Goal: Navigation & Orientation: Find specific page/section

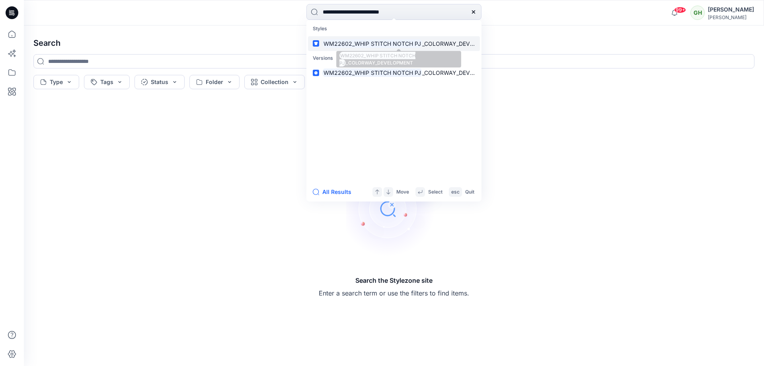
type input "**********"
click at [366, 43] on mark "WM22602_WHIP STITCH NOTCH PJ" at bounding box center [372, 43] width 100 height 9
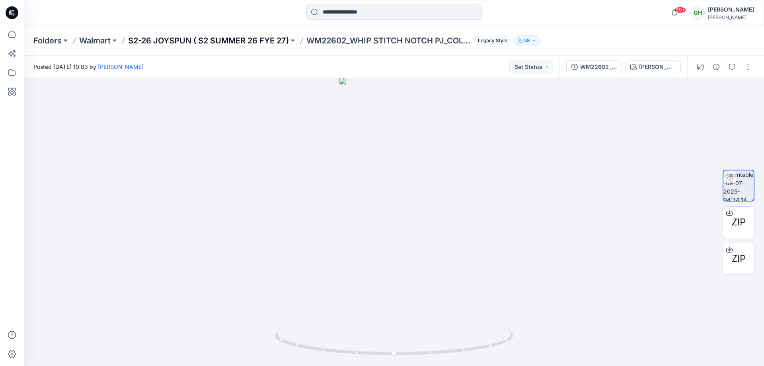
click at [251, 42] on p "S2-26 JOYSPUN ( S2 SUMMER 26 FYE 27)" at bounding box center [208, 40] width 161 height 11
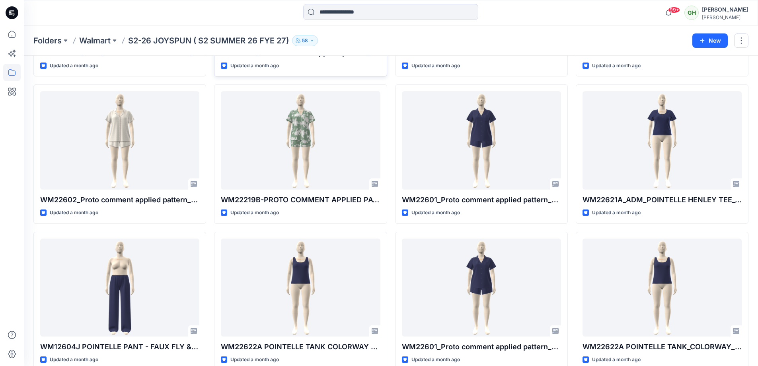
scroll to position [1073, 0]
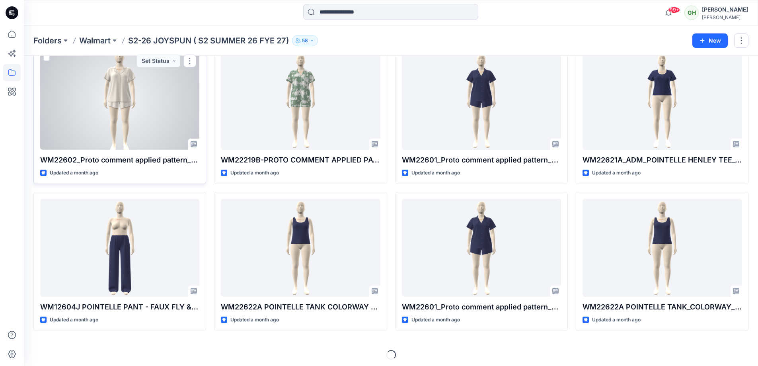
click at [75, 92] on div at bounding box center [119, 100] width 159 height 98
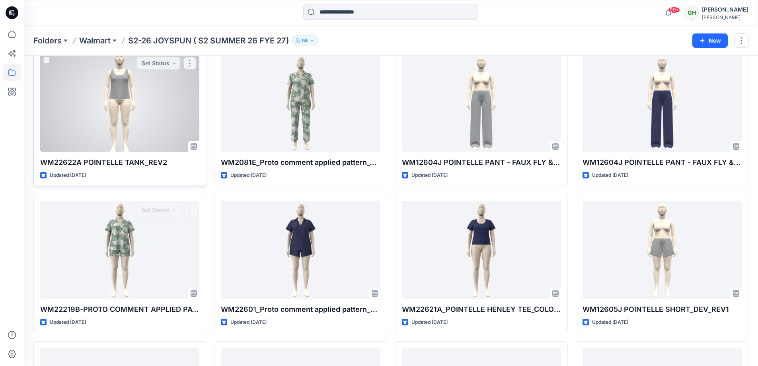
scroll to position [1801, 0]
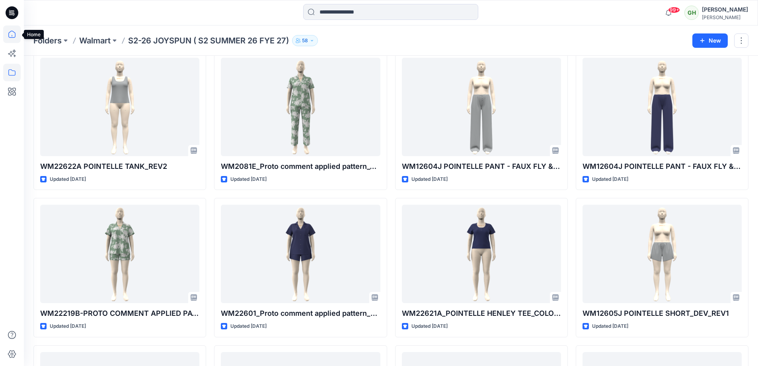
click at [16, 36] on icon at bounding box center [12, 34] width 18 height 18
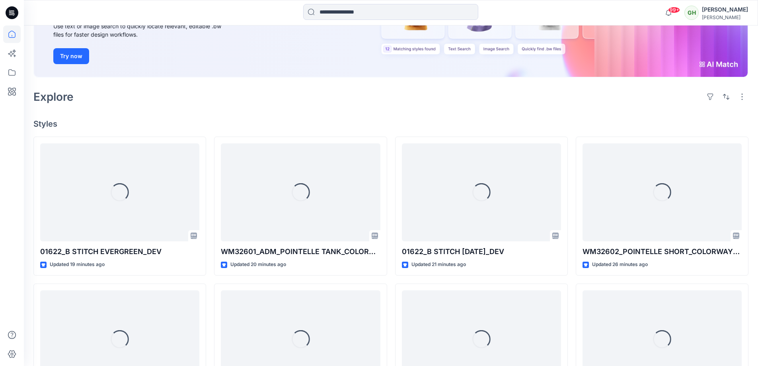
scroll to position [126, 0]
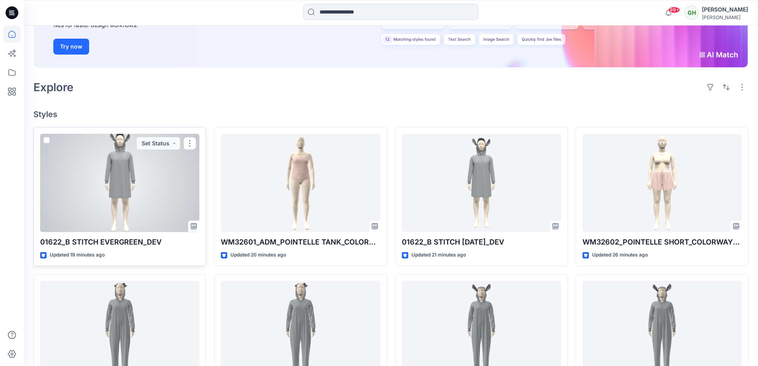
click at [141, 213] on div at bounding box center [119, 183] width 159 height 98
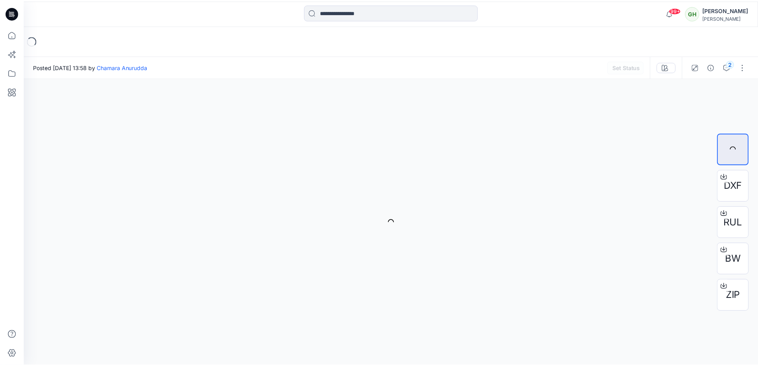
scroll to position [126, 0]
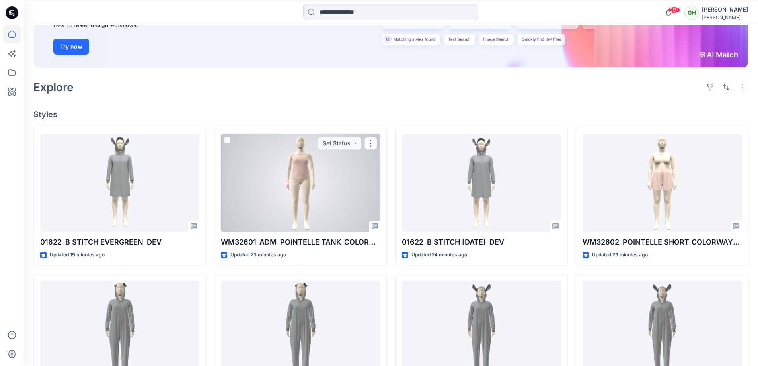
click at [281, 194] on div at bounding box center [300, 183] width 159 height 98
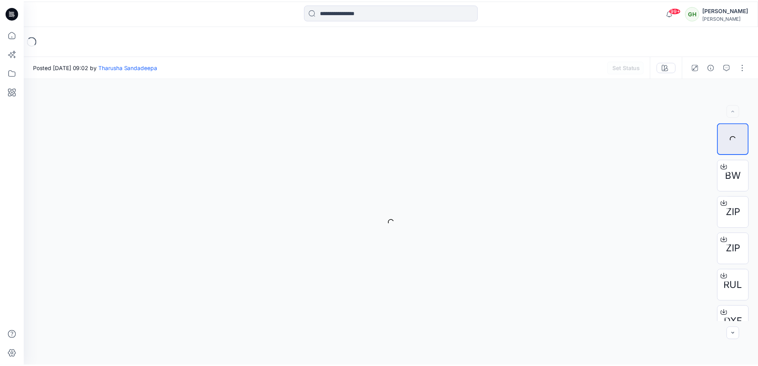
scroll to position [126, 0]
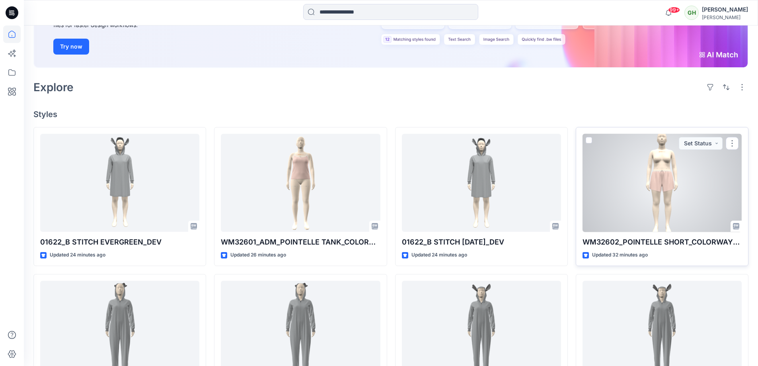
click at [673, 197] on div at bounding box center [662, 183] width 159 height 98
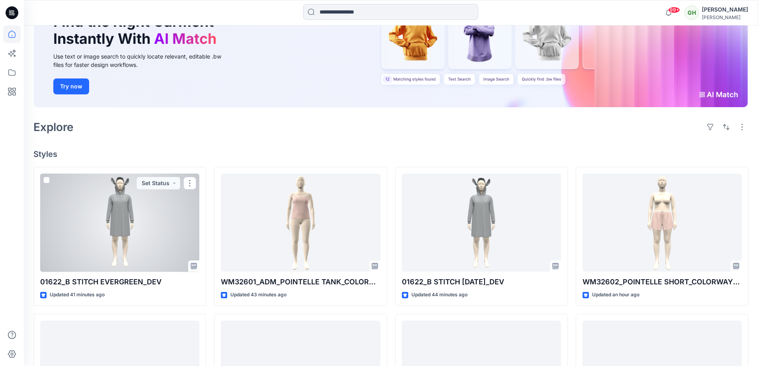
scroll to position [126, 0]
